Goal: Find specific page/section: Find specific page/section

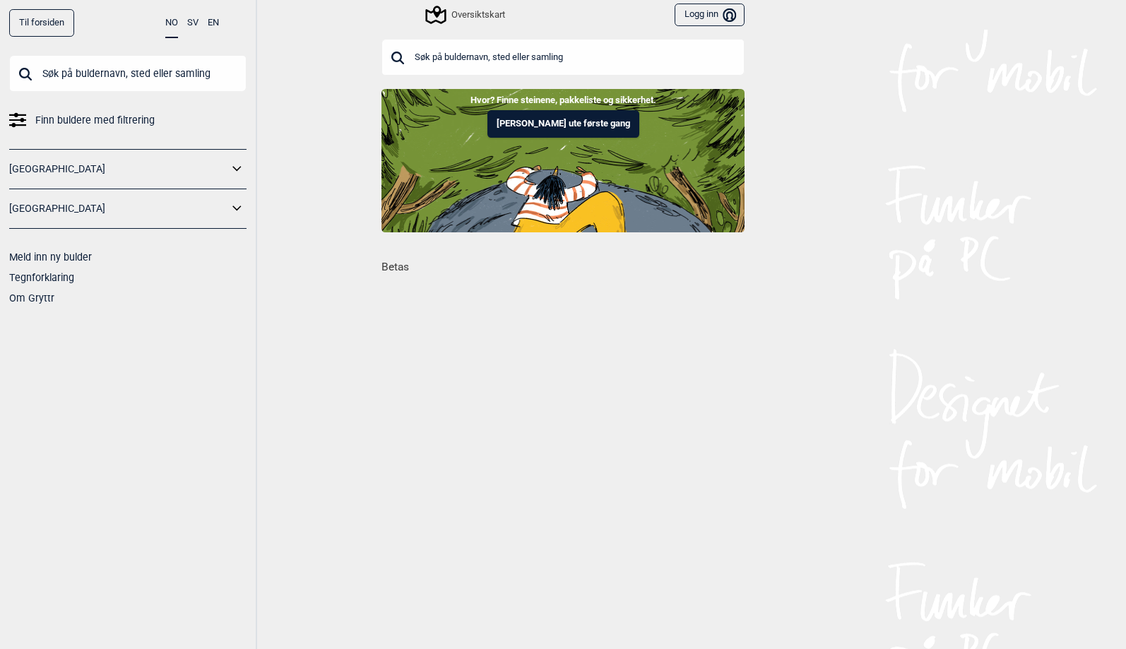
scroll to position [0, 975]
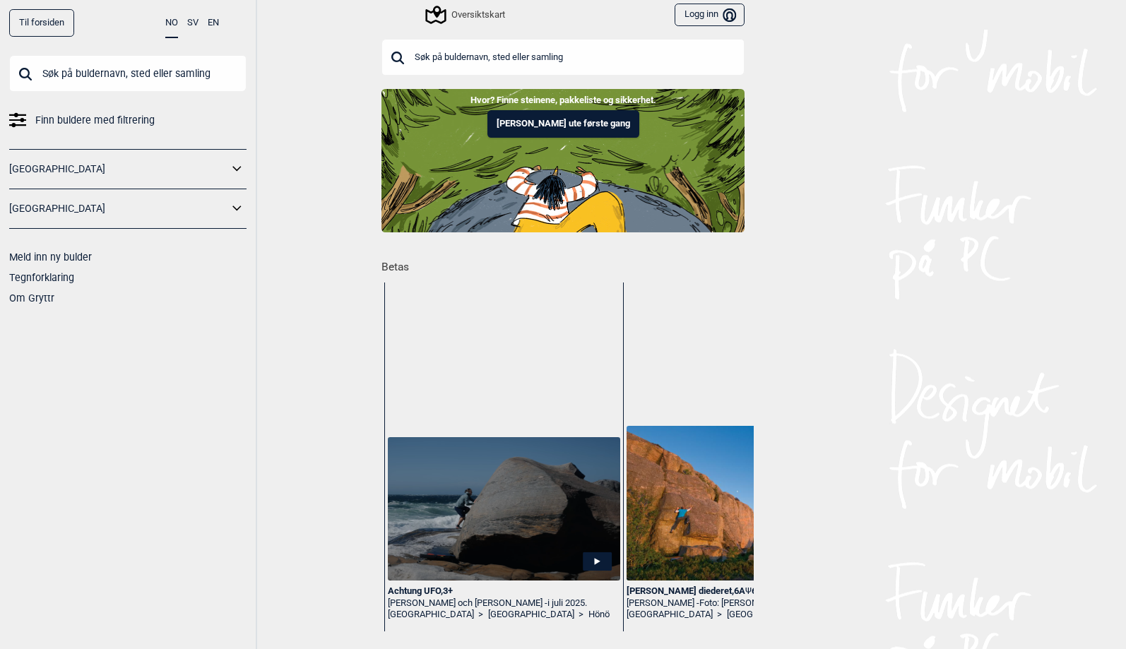
click at [440, 11] on icon at bounding box center [435, 15] width 20 height 18
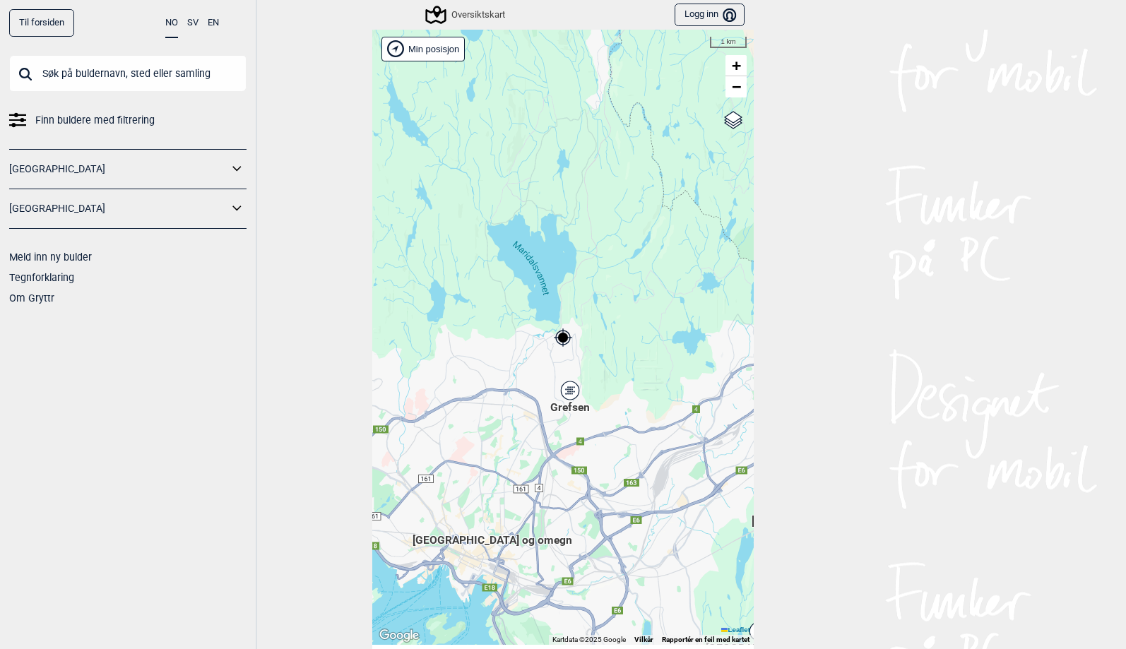
click at [434, 49] on div "Min posisjon" at bounding box center [422, 49] width 83 height 25
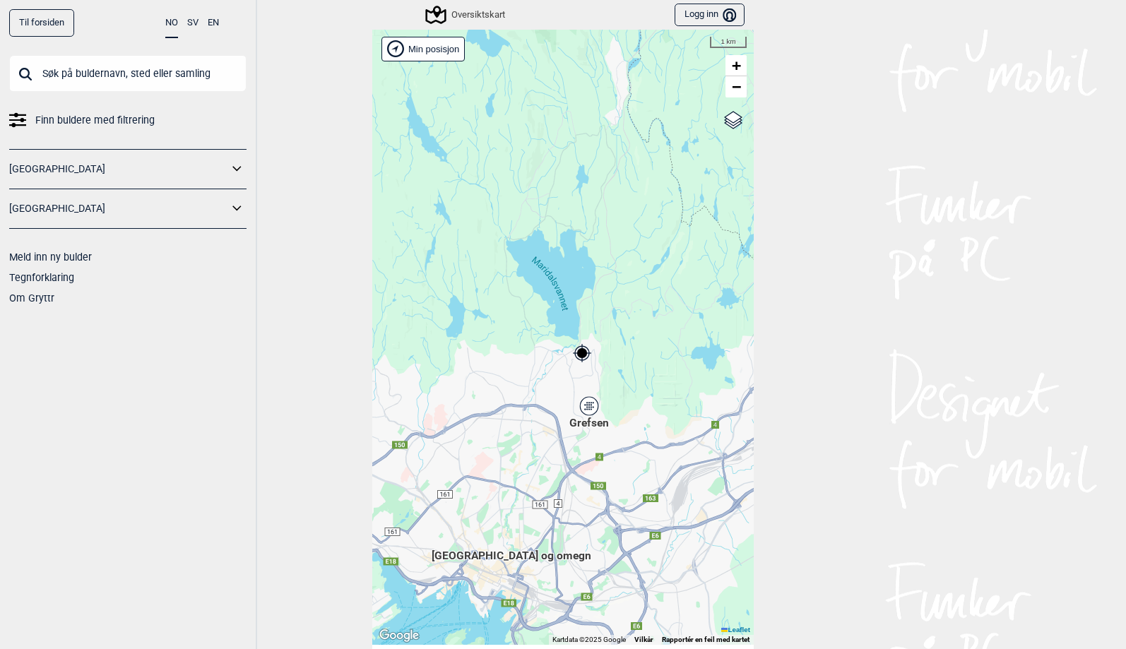
click at [591, 406] on div "Grefsen" at bounding box center [589, 406] width 8 height 8
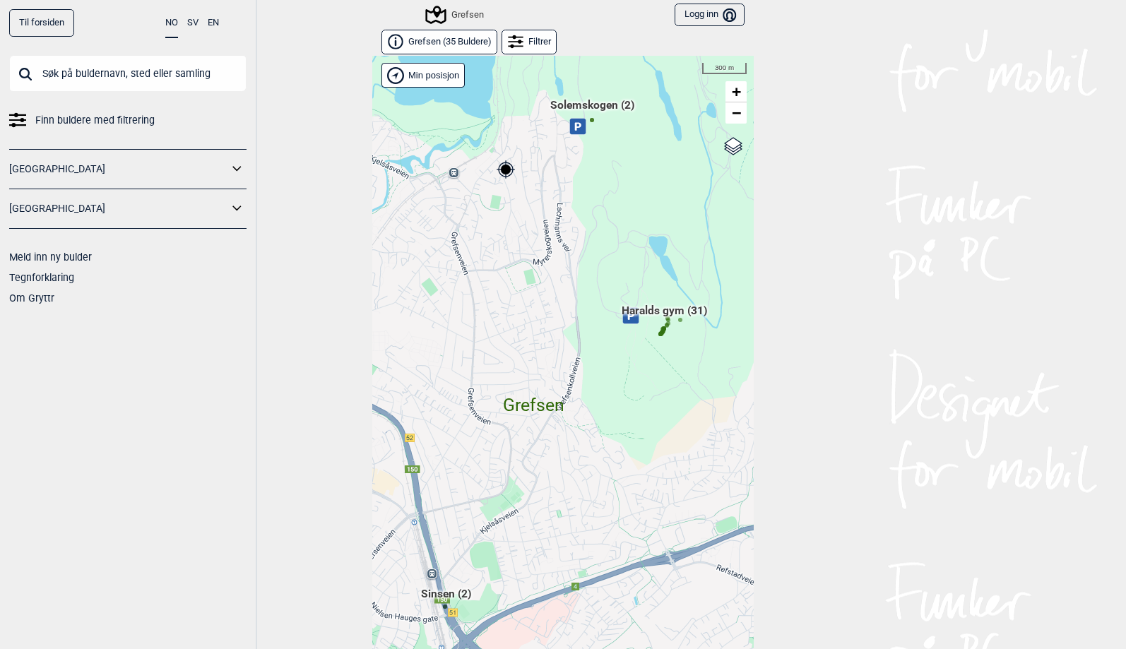
scroll to position [21, 0]
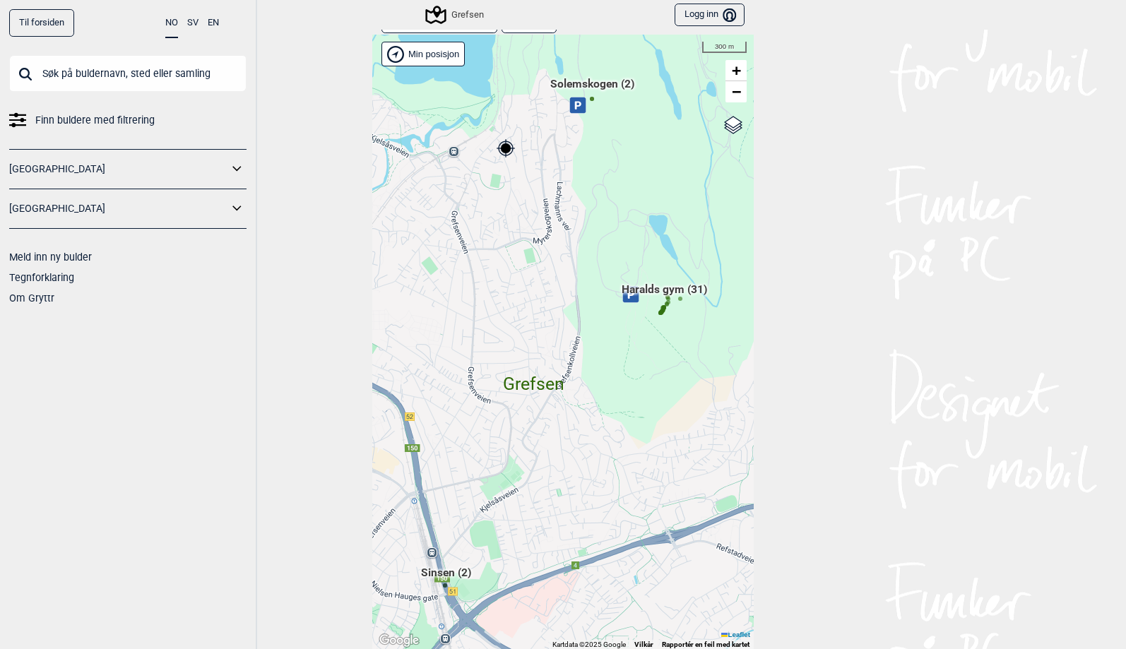
click at [427, 80] on div "Brukerens posisjon Hallingdal Stange Buskerud syd Oslo og omegn Follo Østfold" at bounding box center [562, 342] width 381 height 615
click at [442, 13] on icon at bounding box center [435, 14] width 27 height 27
click at [425, 63] on div "Min posisjon" at bounding box center [422, 54] width 83 height 25
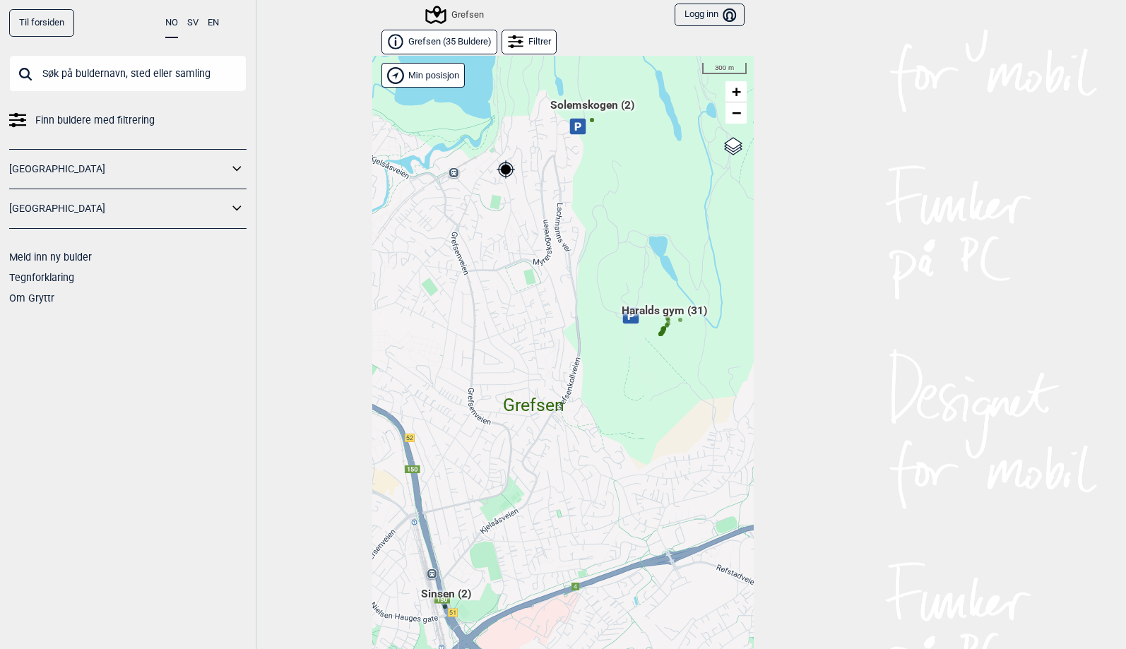
scroll to position [21, 0]
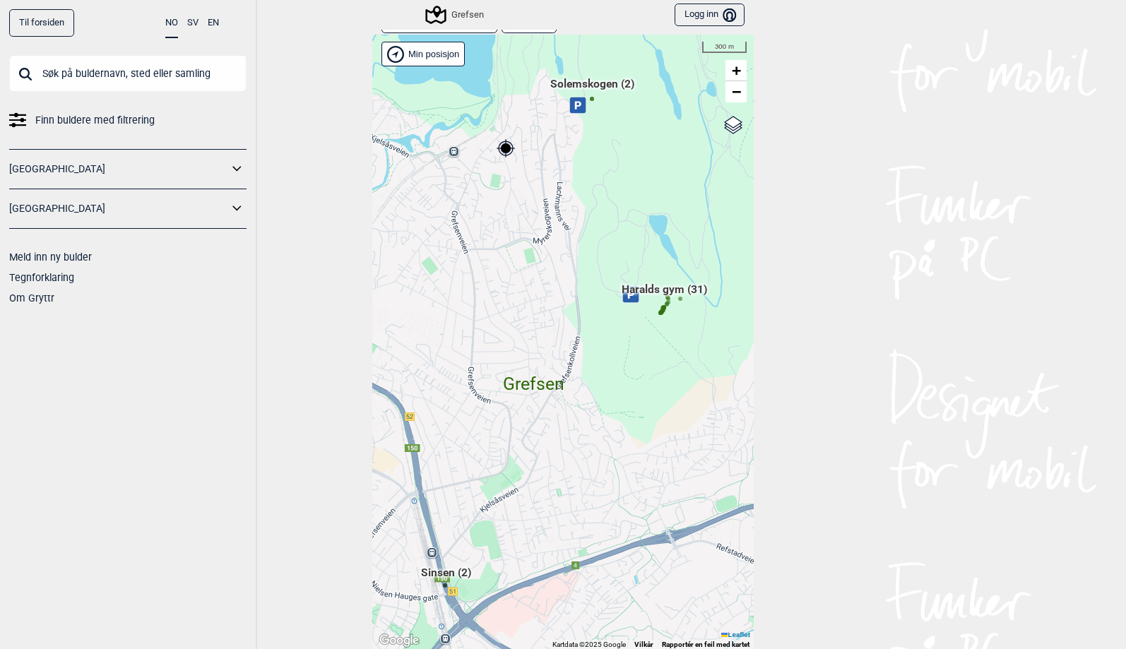
click at [411, 75] on div "Hallingdal Gol Ål Stange Kolomoen Vallset Tangen Sørli Åsbygda Buskerud syd Kon…" at bounding box center [562, 342] width 381 height 615
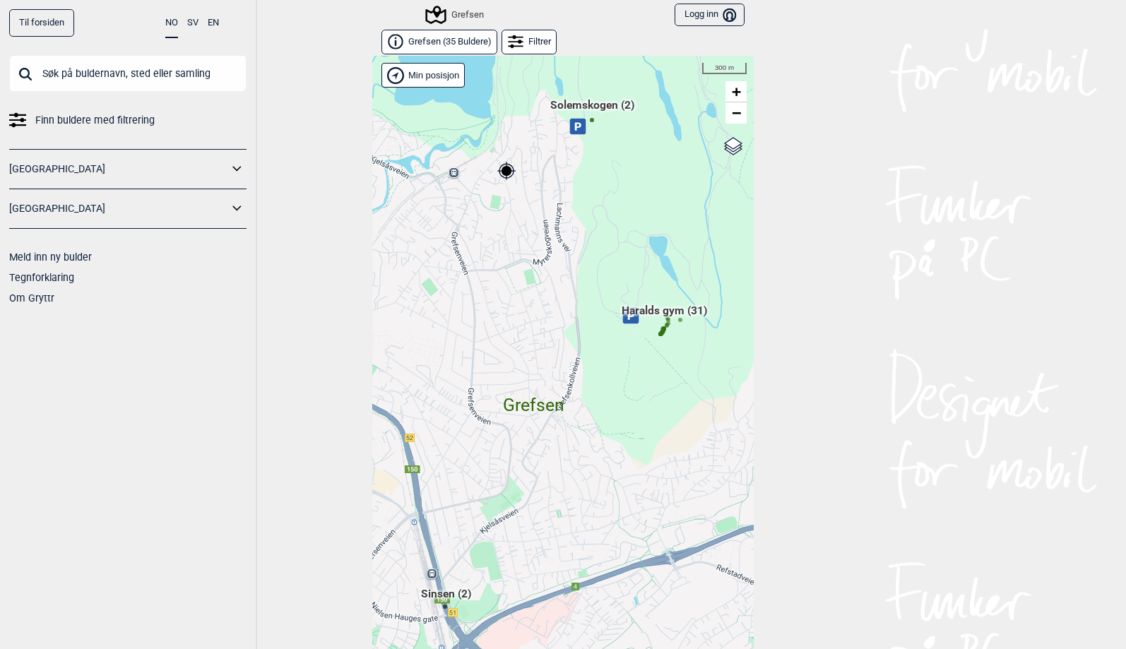
click at [39, 27] on link "Til forsiden" at bounding box center [41, 23] width 65 height 28
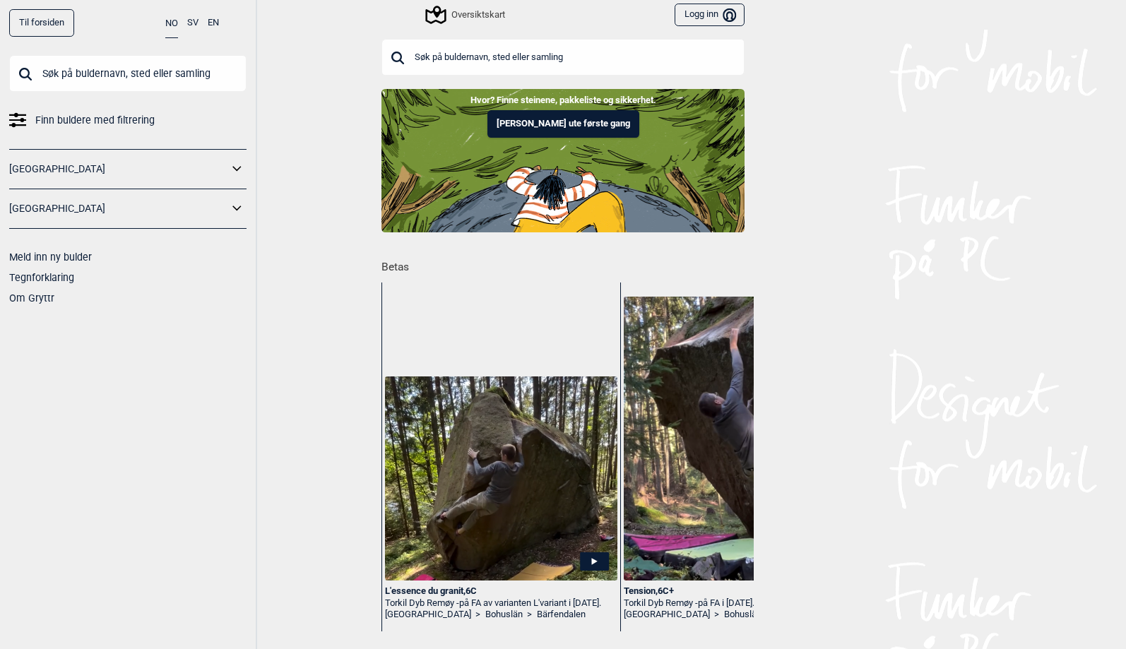
click at [470, 12] on div "Oversiktskart" at bounding box center [466, 14] width 78 height 17
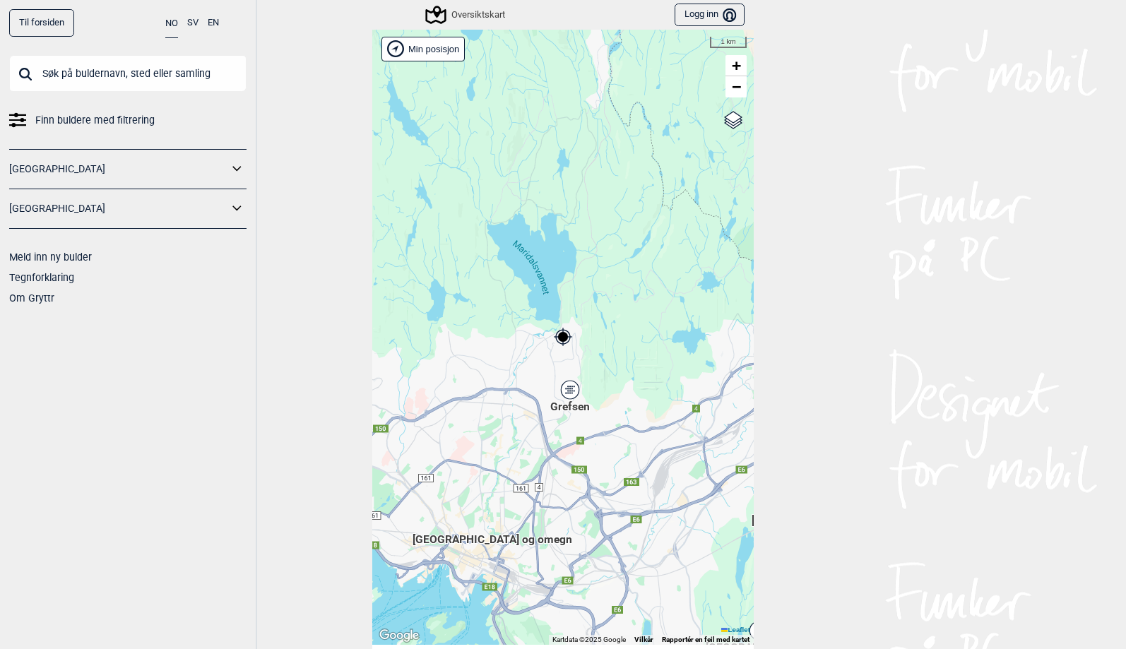
click at [568, 389] on div "Grefsen" at bounding box center [570, 390] width 8 height 8
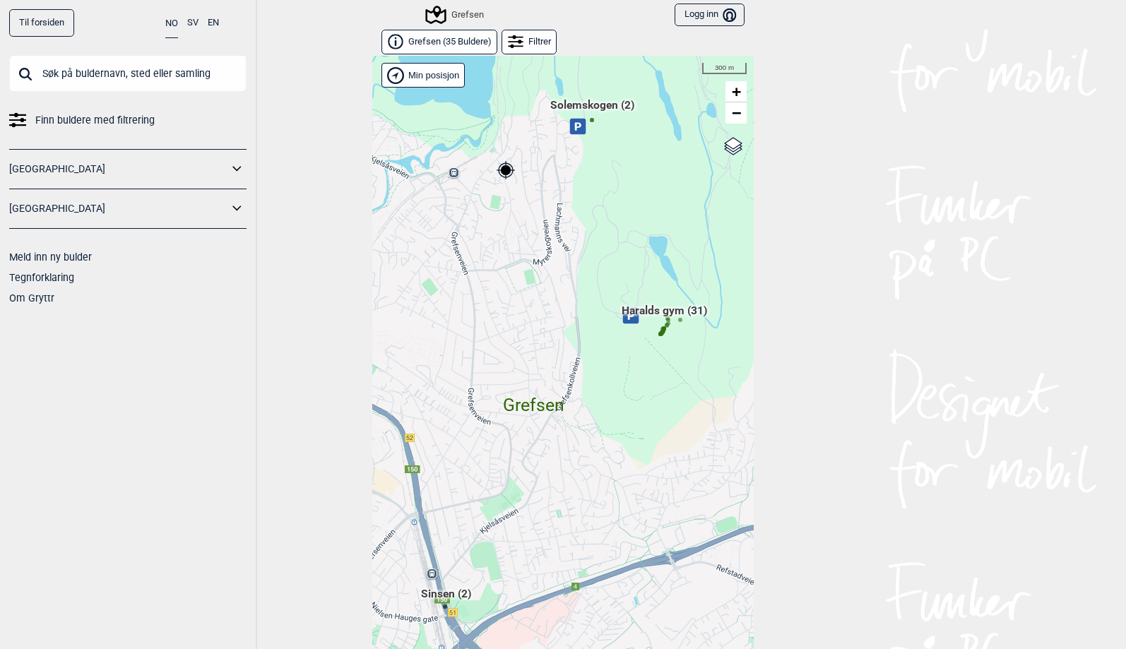
scroll to position [21, 0]
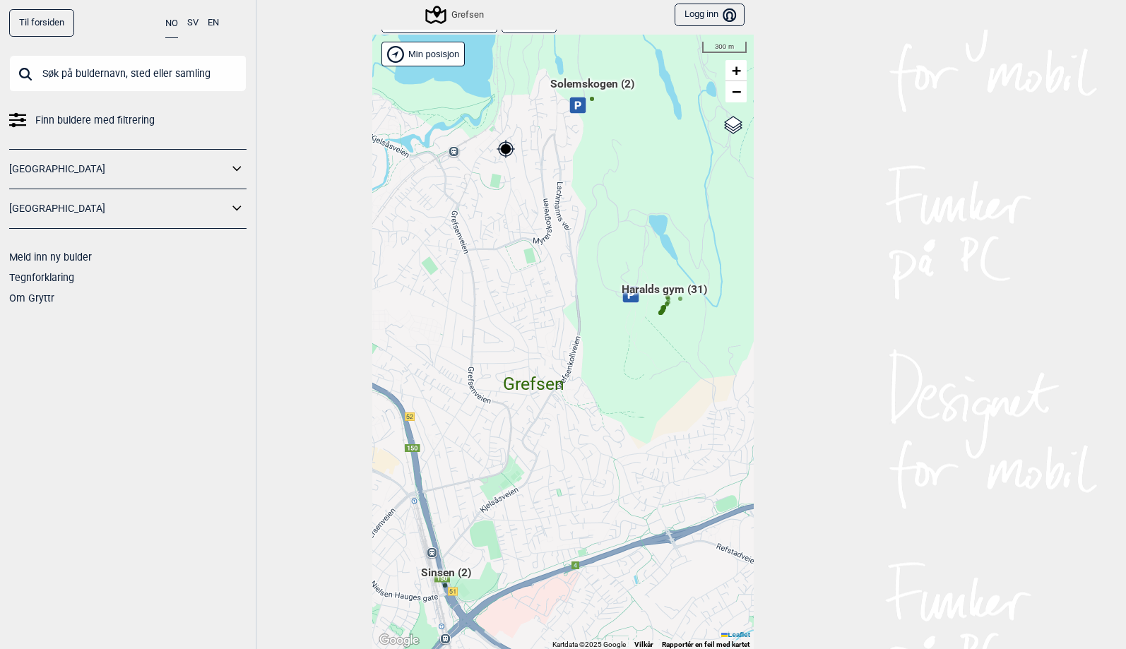
click at [436, 78] on div "Brukerens posisjon Hallingdal Stange Buskerud syd Oslo og omegn Follo Østfold" at bounding box center [562, 342] width 381 height 615
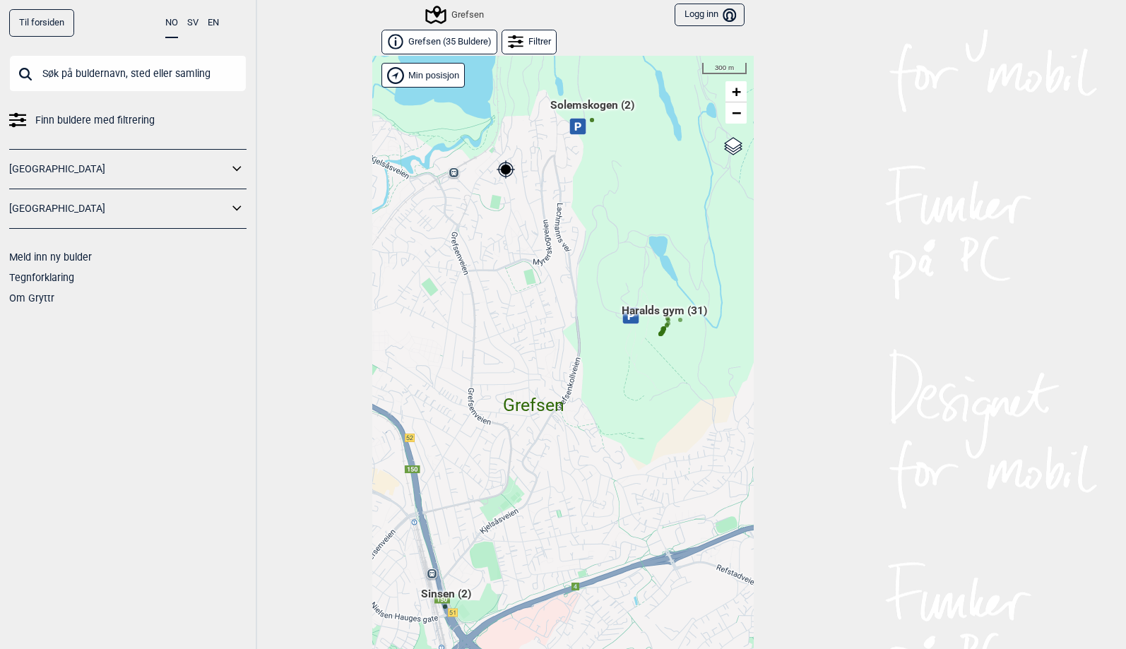
click at [431, 75] on div "Hallingdal Gol Ål Stange Kolomoen Vallset Tangen Sørli Åsbygda Buskerud syd Kon…" at bounding box center [562, 363] width 381 height 615
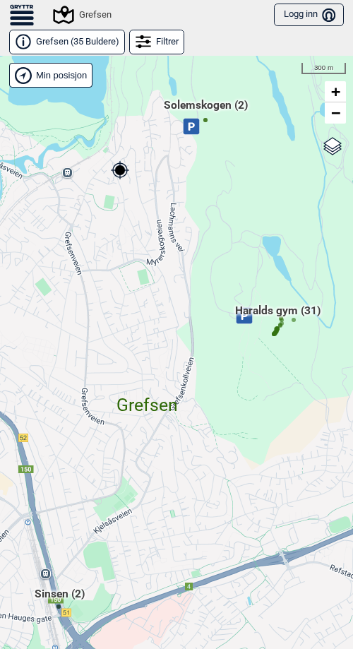
click at [60, 74] on div "Min posisjon" at bounding box center [50, 75] width 83 height 25
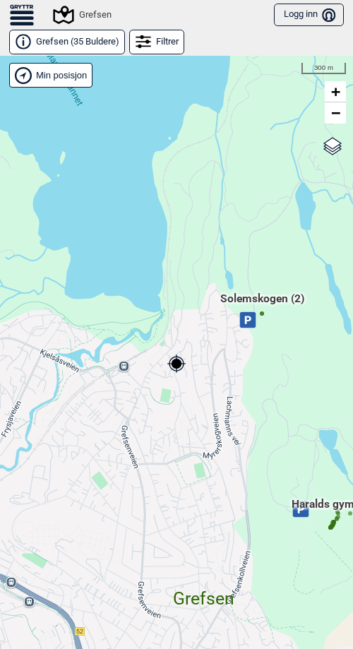
click at [56, 71] on div "Min posisjon" at bounding box center [50, 75] width 83 height 25
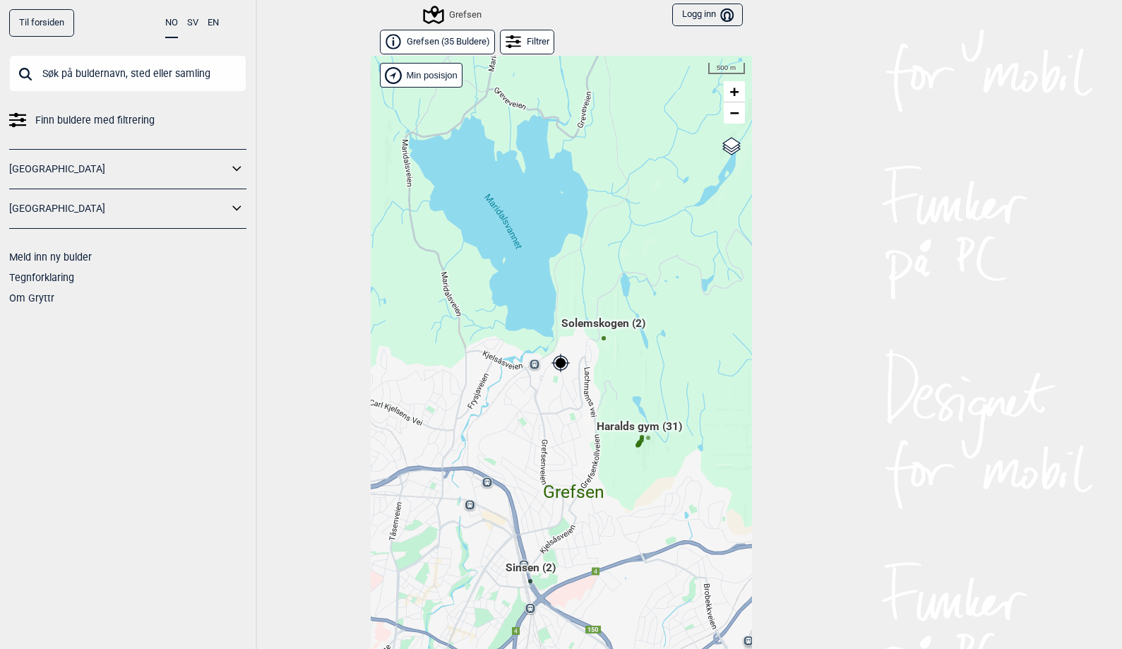
click at [428, 74] on div "Min posisjon" at bounding box center [421, 75] width 83 height 25
click at [424, 72] on div "Min posisjon" at bounding box center [421, 75] width 83 height 25
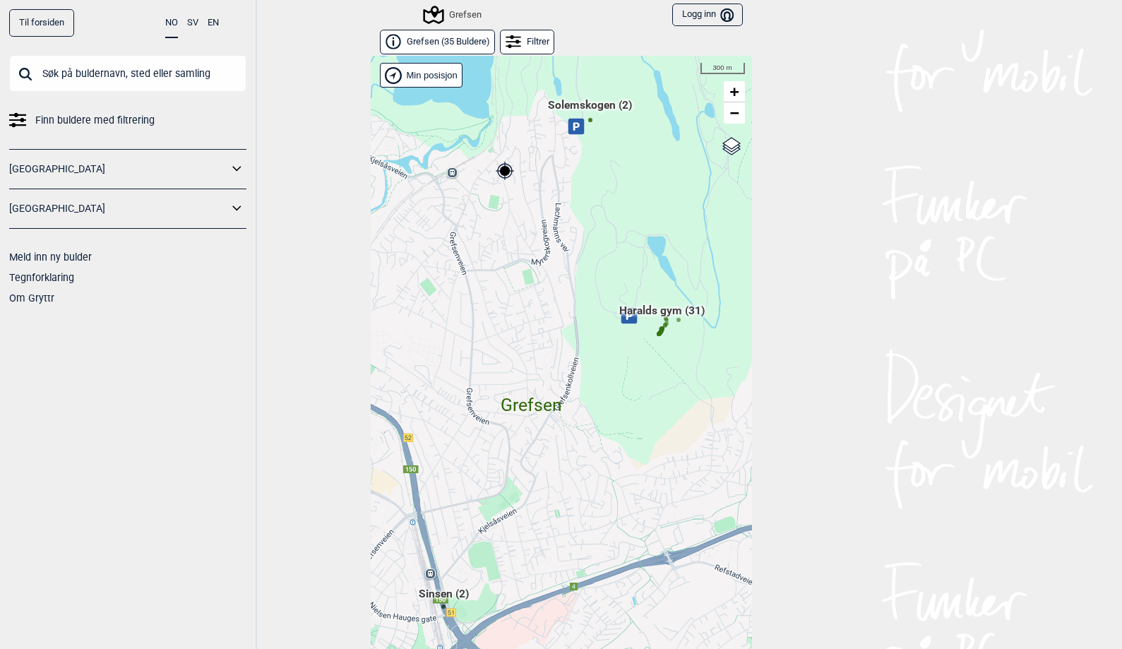
click at [424, 78] on div "Hallingdal Gol Ål Stange Kolomoen [GEOGRAPHIC_DATA] [GEOGRAPHIC_DATA][PERSON_NA…" at bounding box center [561, 363] width 381 height 615
